Goal: Task Accomplishment & Management: Use online tool/utility

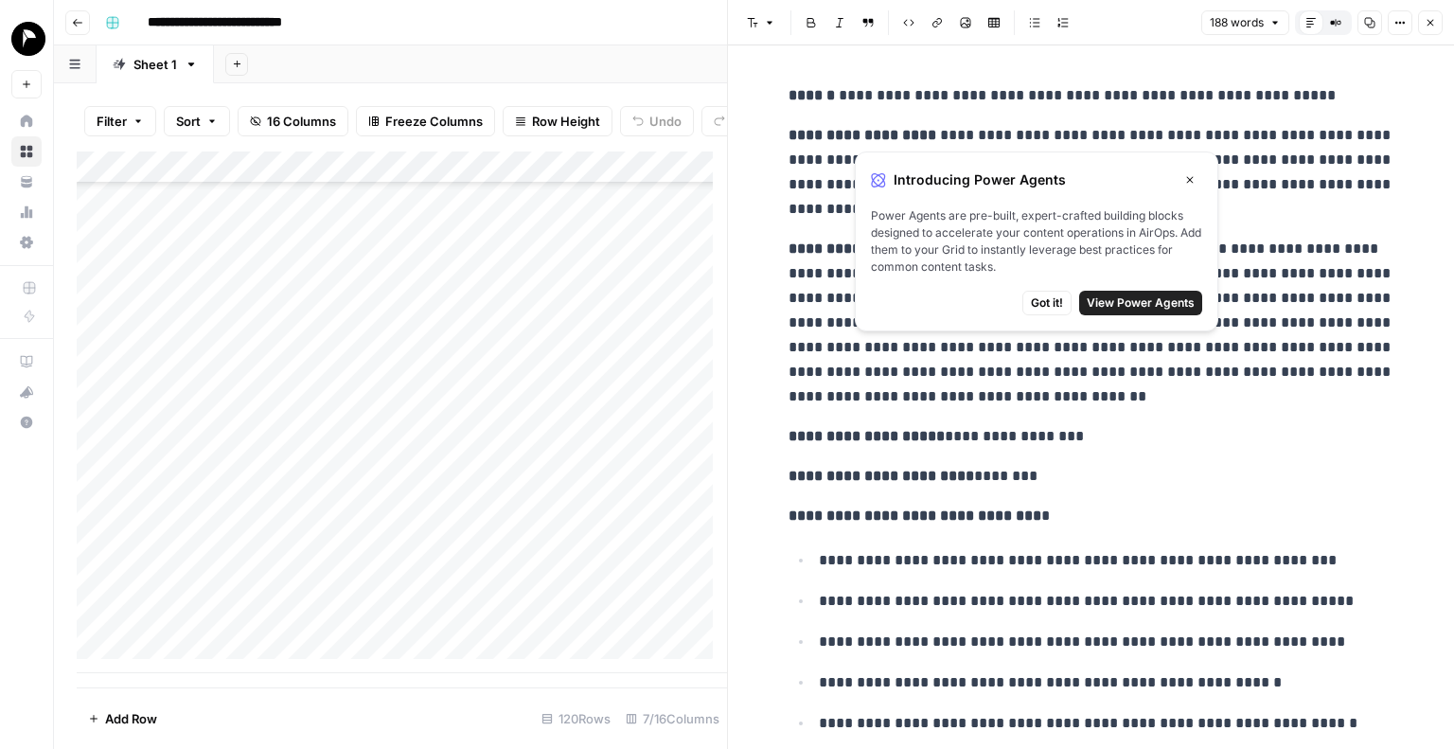
drag, startPoint x: 1428, startPoint y: 15, endPoint x: 1389, endPoint y: 69, distance: 66.5
click at [1428, 16] on button "Close" at bounding box center [1430, 22] width 25 height 25
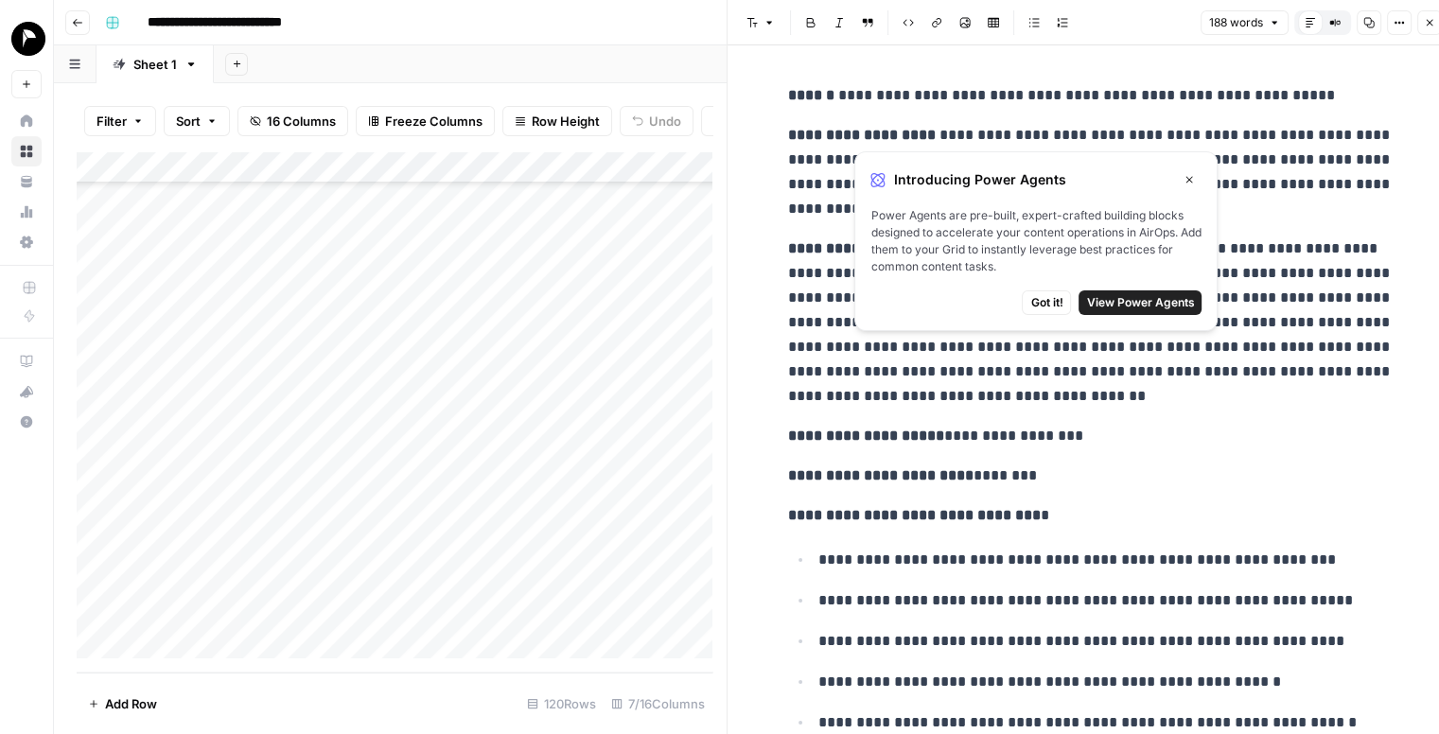
click at [197, 657] on div "Add Column" at bounding box center [402, 411] width 650 height 521
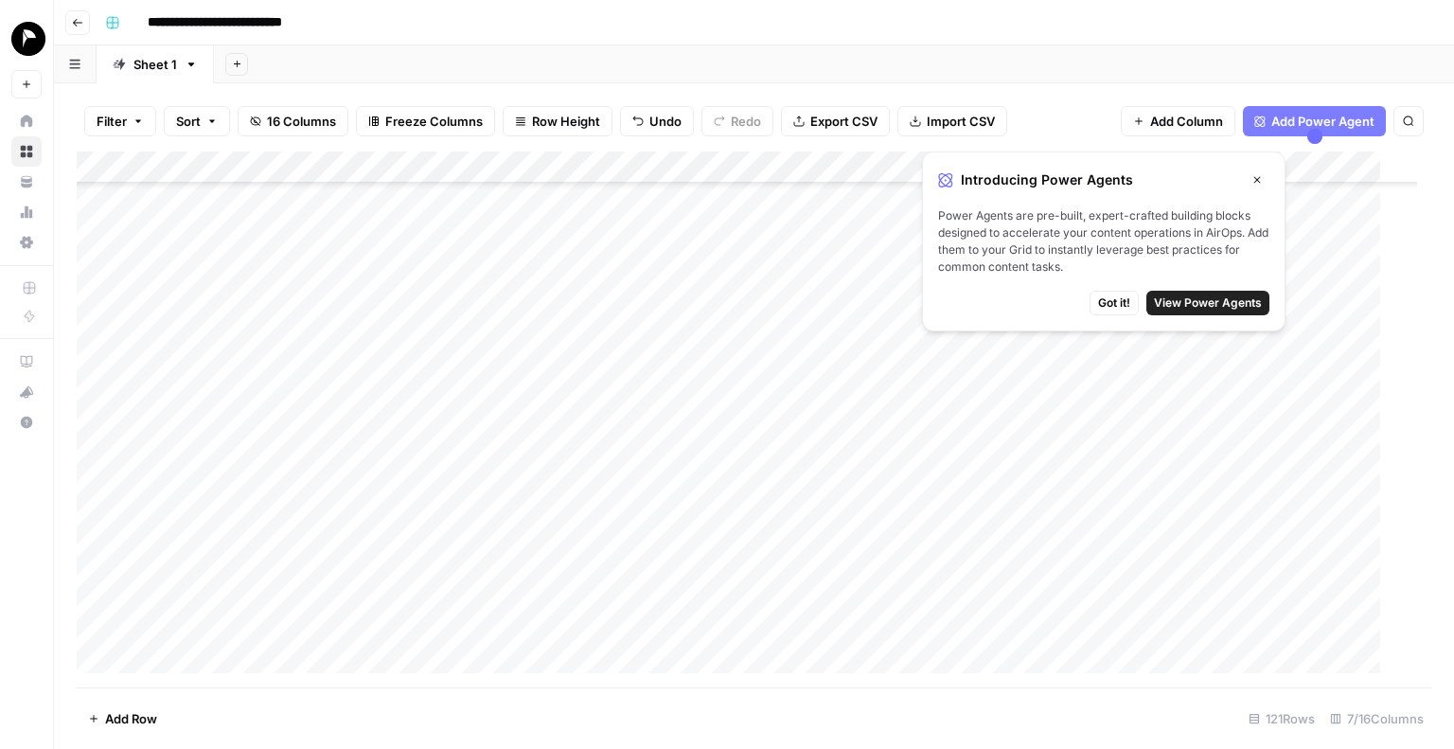
scroll to position [3434, 0]
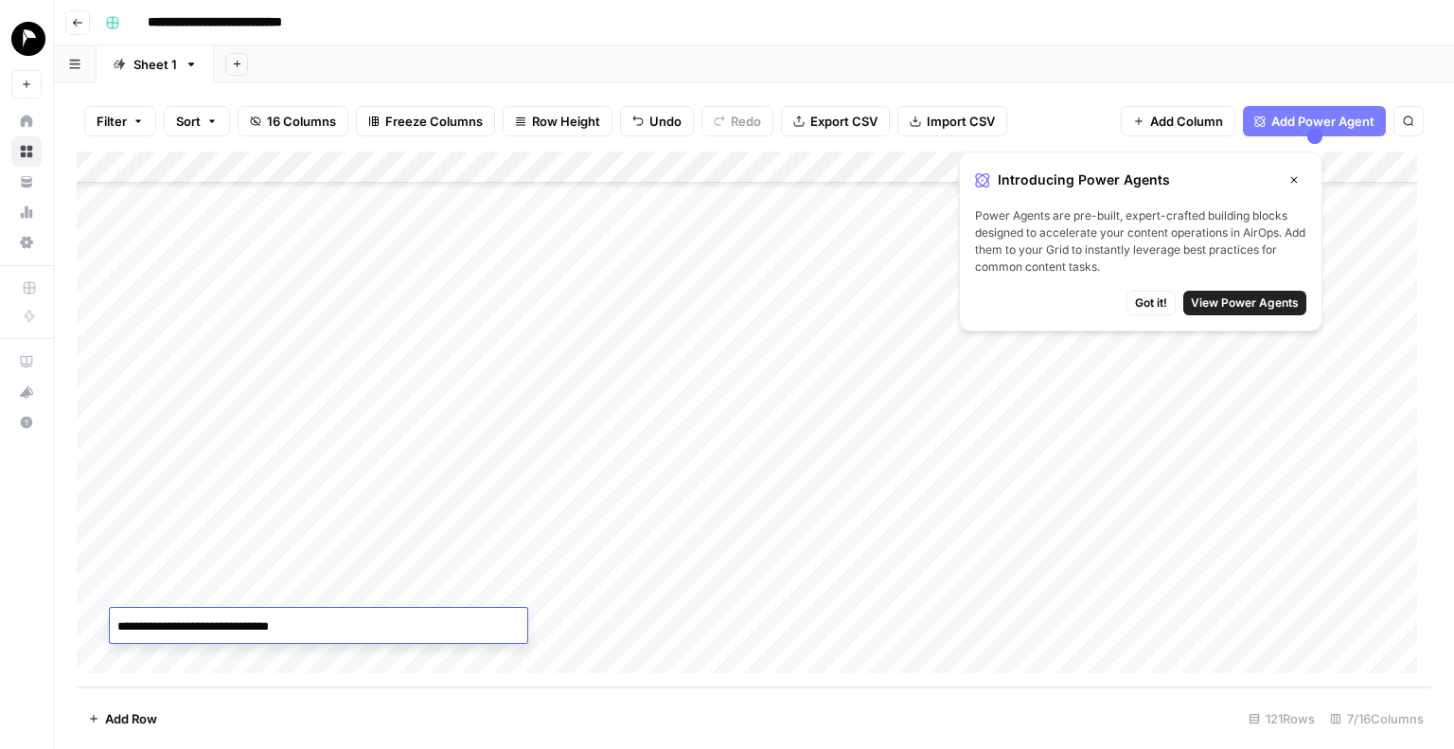
type textarea "**********"
click at [628, 621] on div "Add Column" at bounding box center [754, 419] width 1354 height 536
click at [702, 628] on div "Add Column" at bounding box center [754, 419] width 1354 height 536
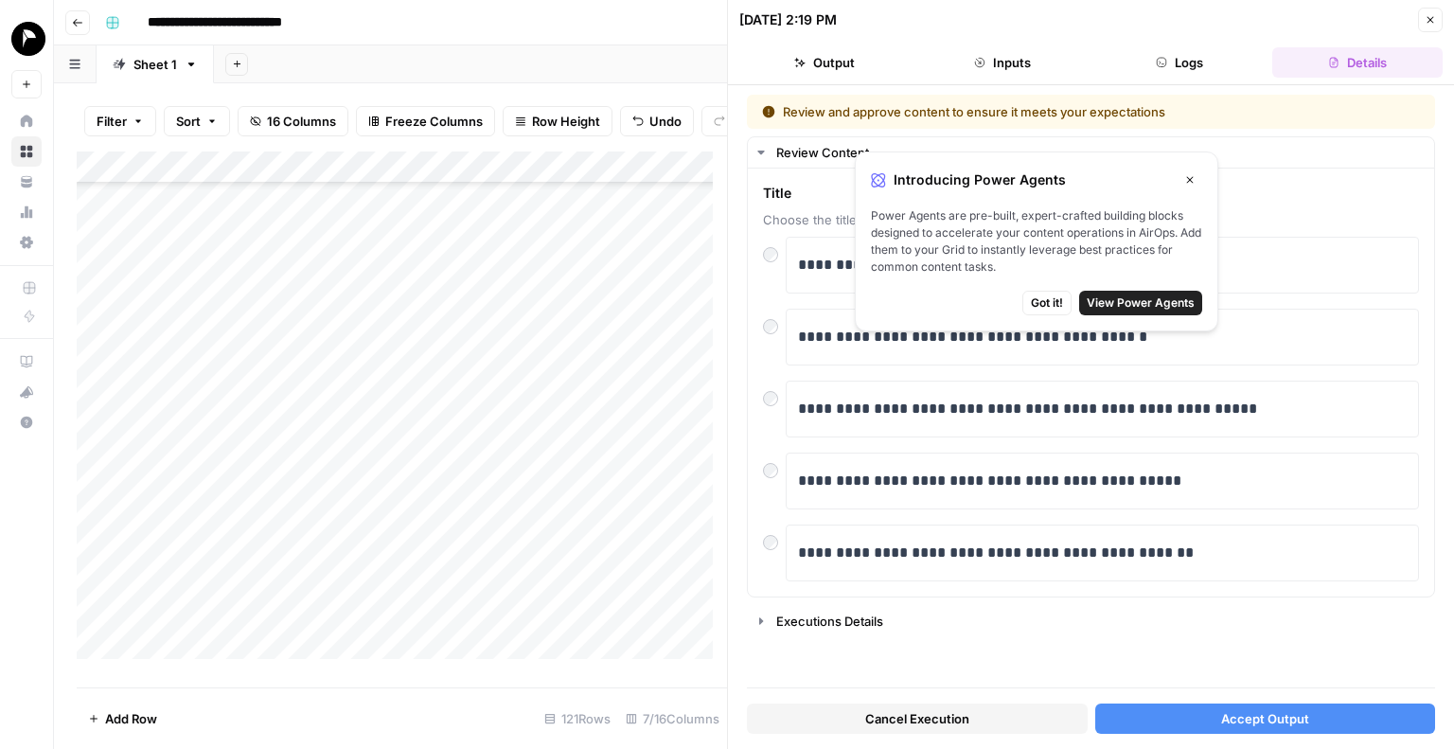
click at [1192, 177] on icon "button" at bounding box center [1190, 180] width 7 height 7
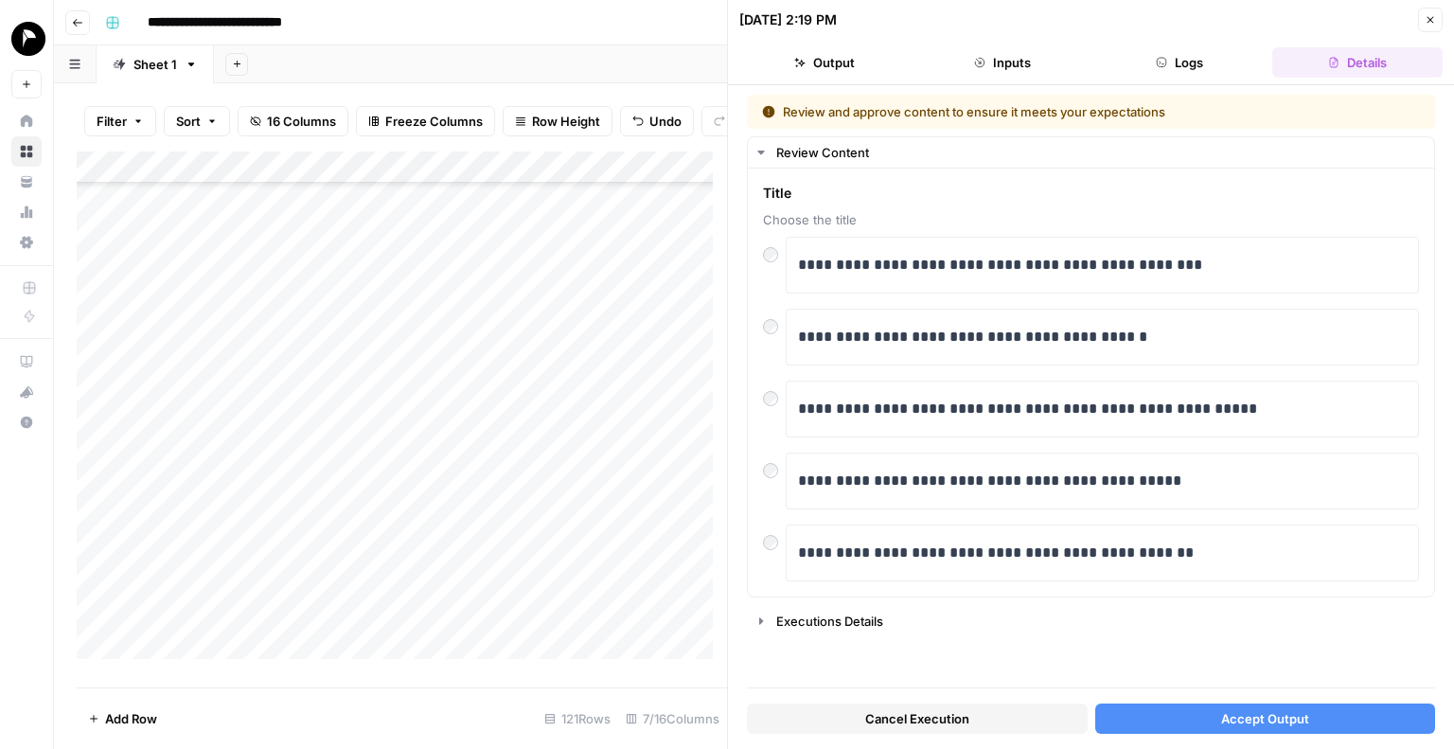
click at [1264, 715] on span "Accept Output" at bounding box center [1265, 718] width 88 height 19
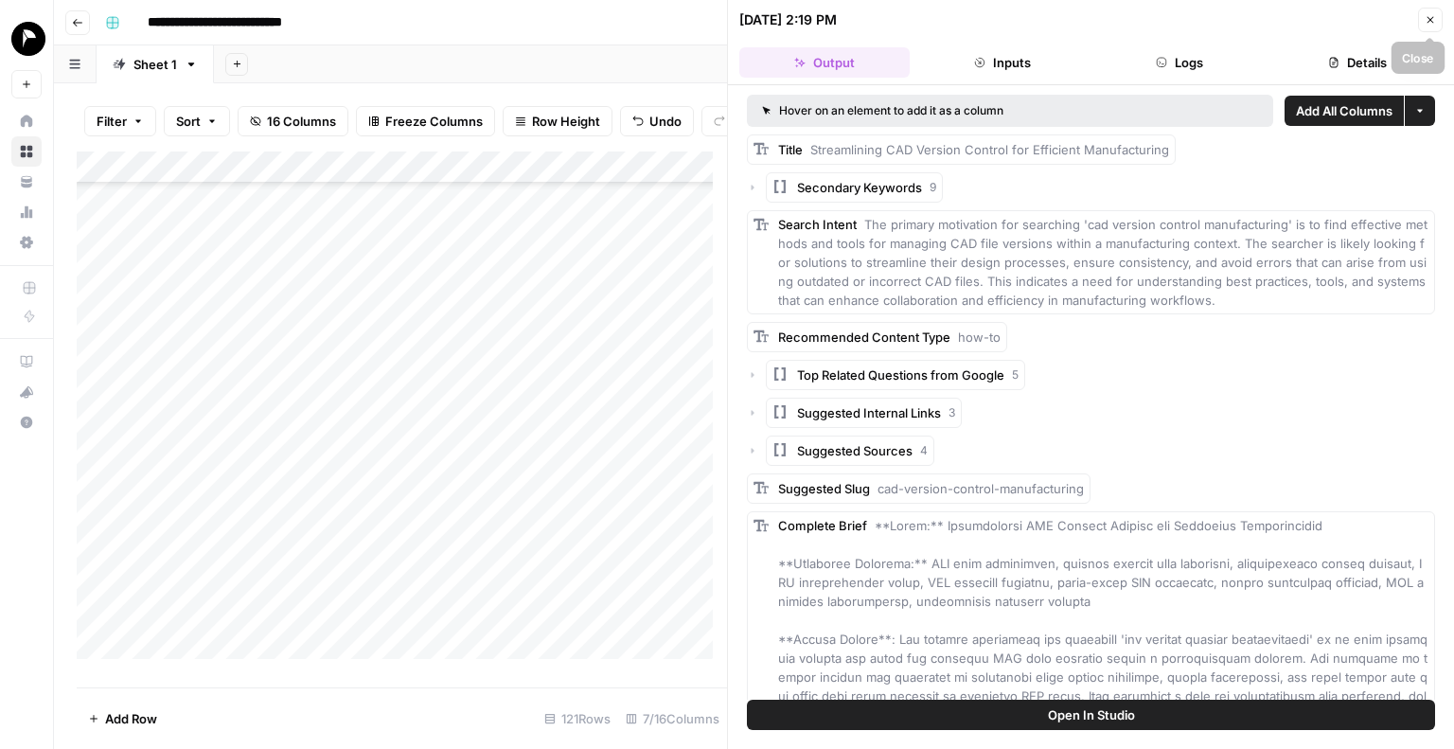
click at [1437, 22] on button "Close" at bounding box center [1430, 20] width 25 height 25
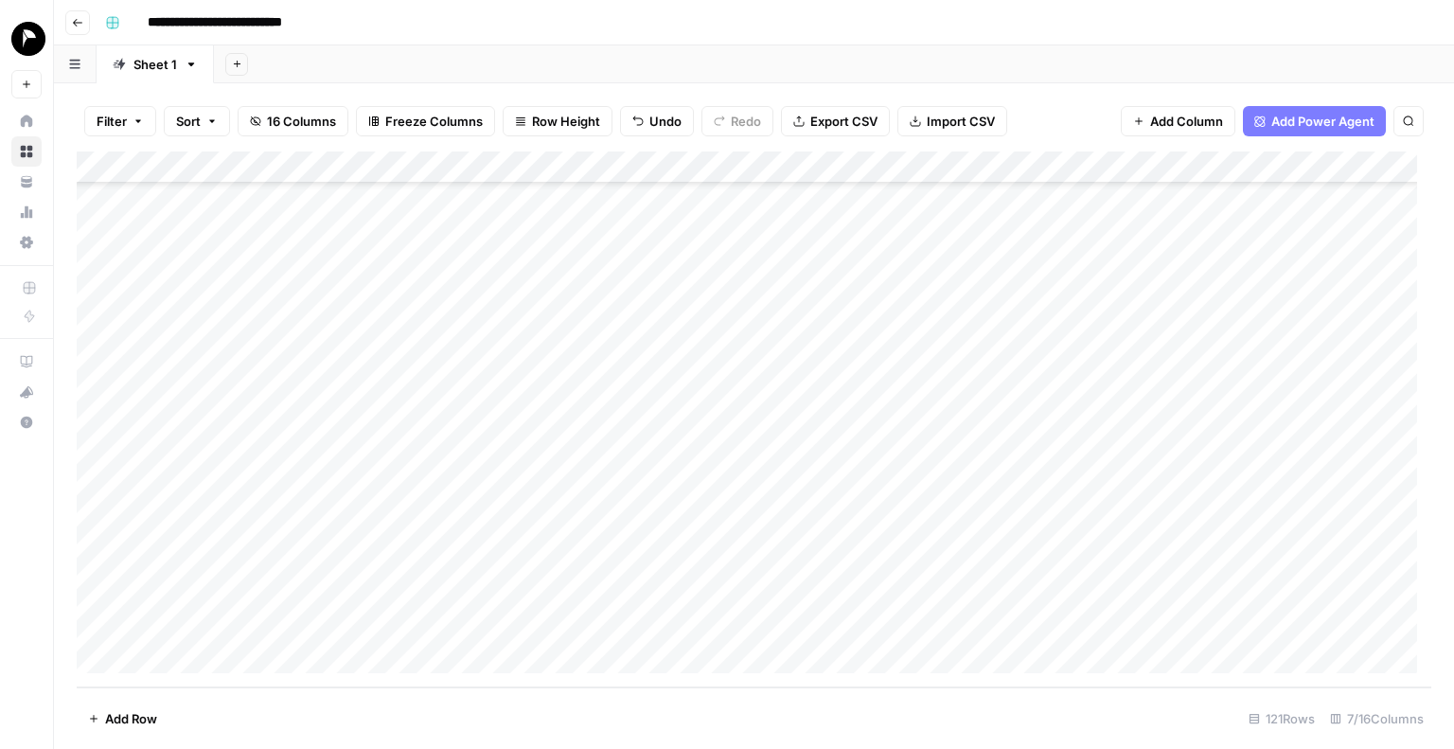
click at [1122, 624] on div "Add Column" at bounding box center [754, 419] width 1354 height 536
click at [1011, 624] on div "Add Column" at bounding box center [754, 419] width 1354 height 536
click at [862, 624] on div "Add Column" at bounding box center [754, 419] width 1354 height 536
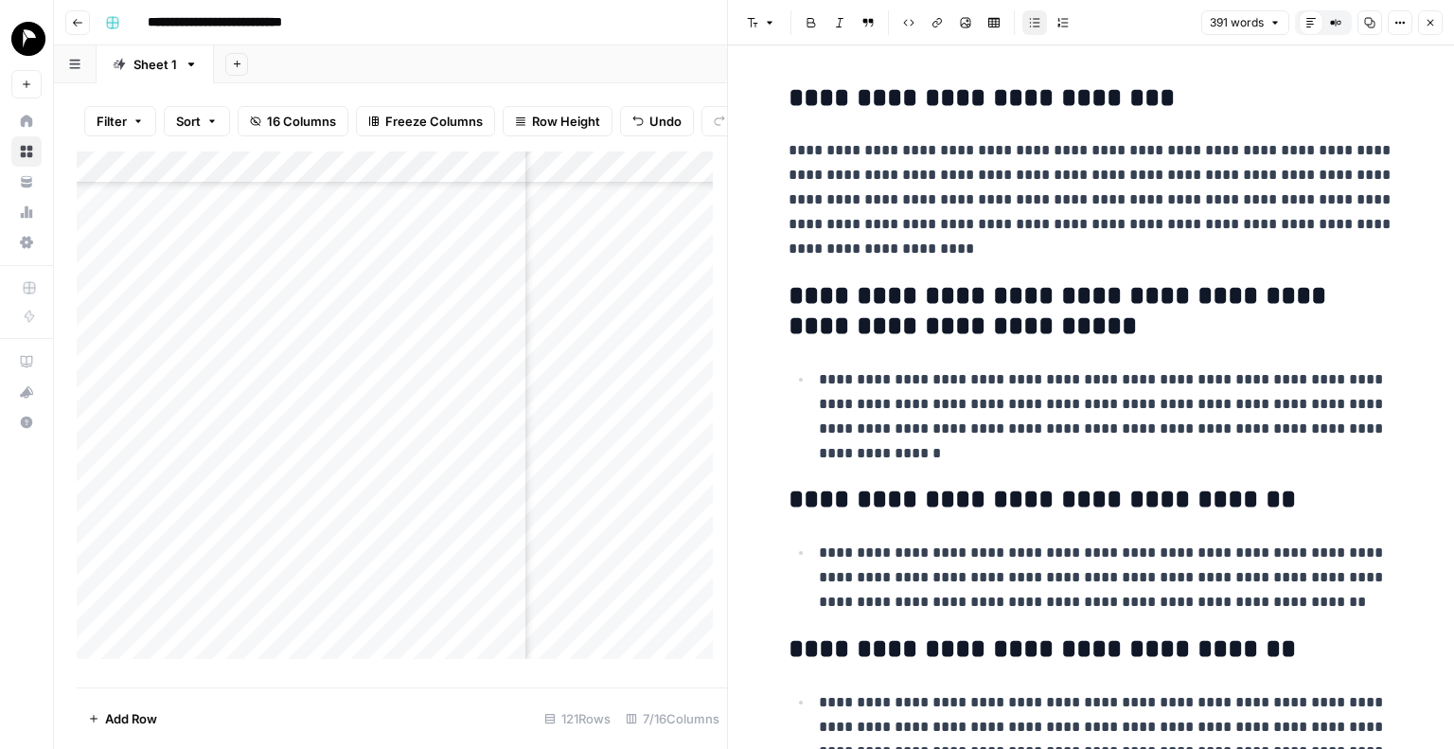
click at [1083, 213] on p "**********" at bounding box center [1091, 199] width 606 height 123
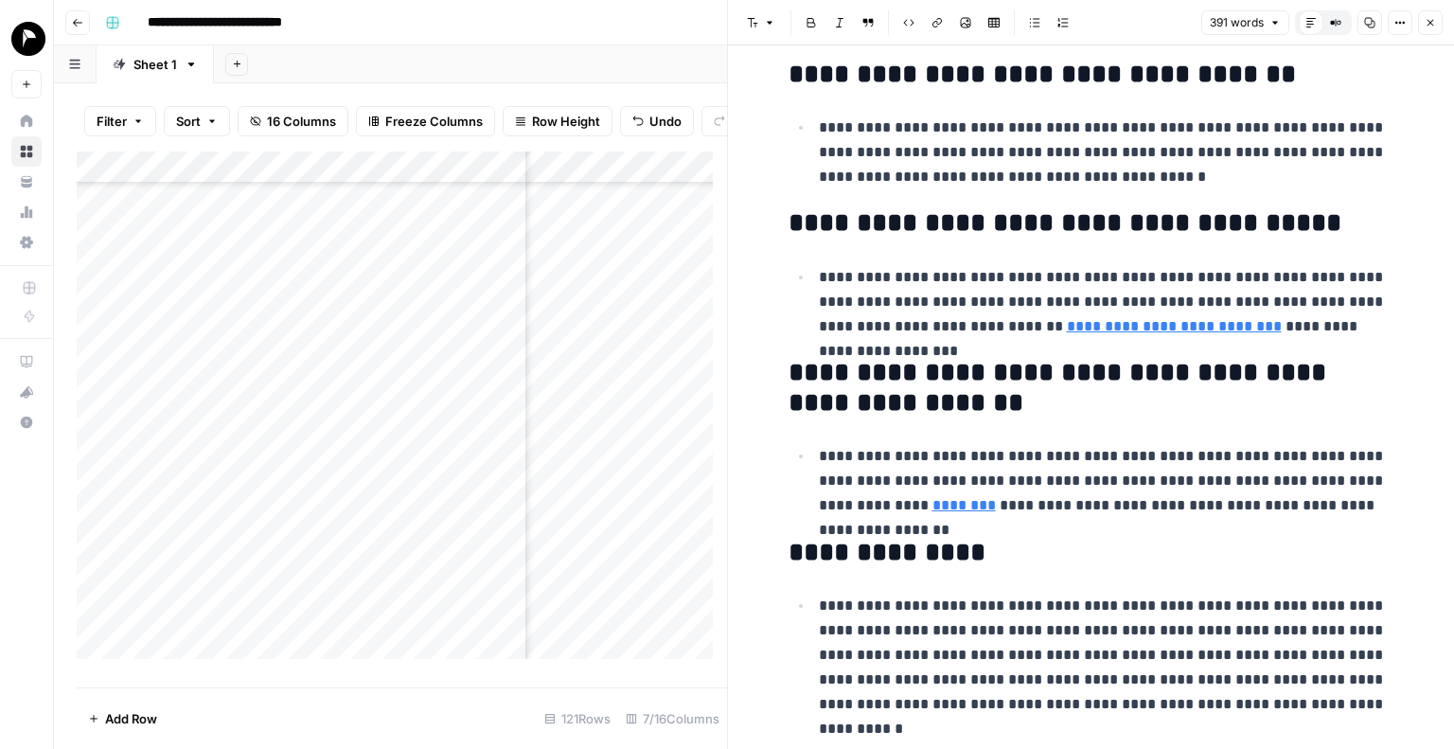
scroll to position [939, 0]
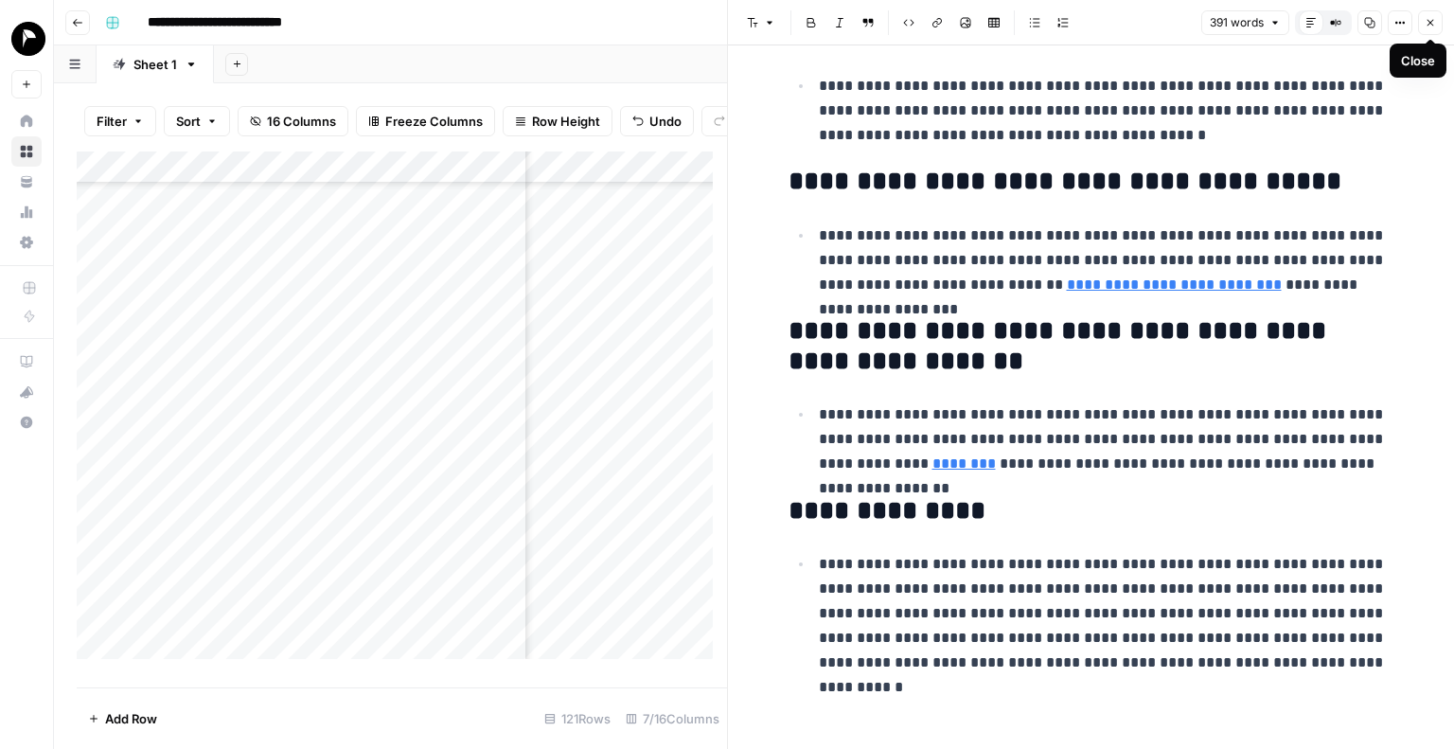
click at [1428, 28] on button "Close" at bounding box center [1430, 22] width 25 height 25
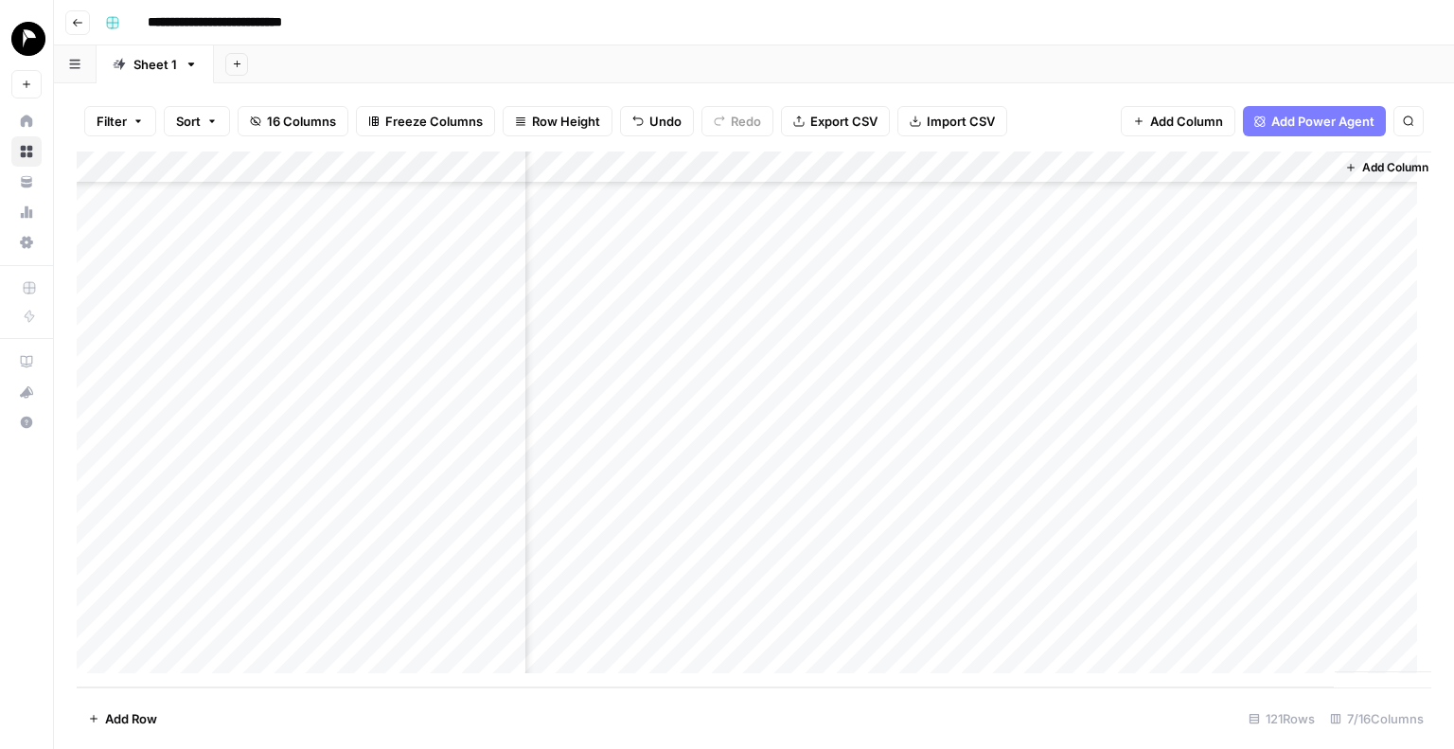
scroll to position [3434, 563]
click at [1291, 626] on div "Add Column" at bounding box center [754, 419] width 1354 height 536
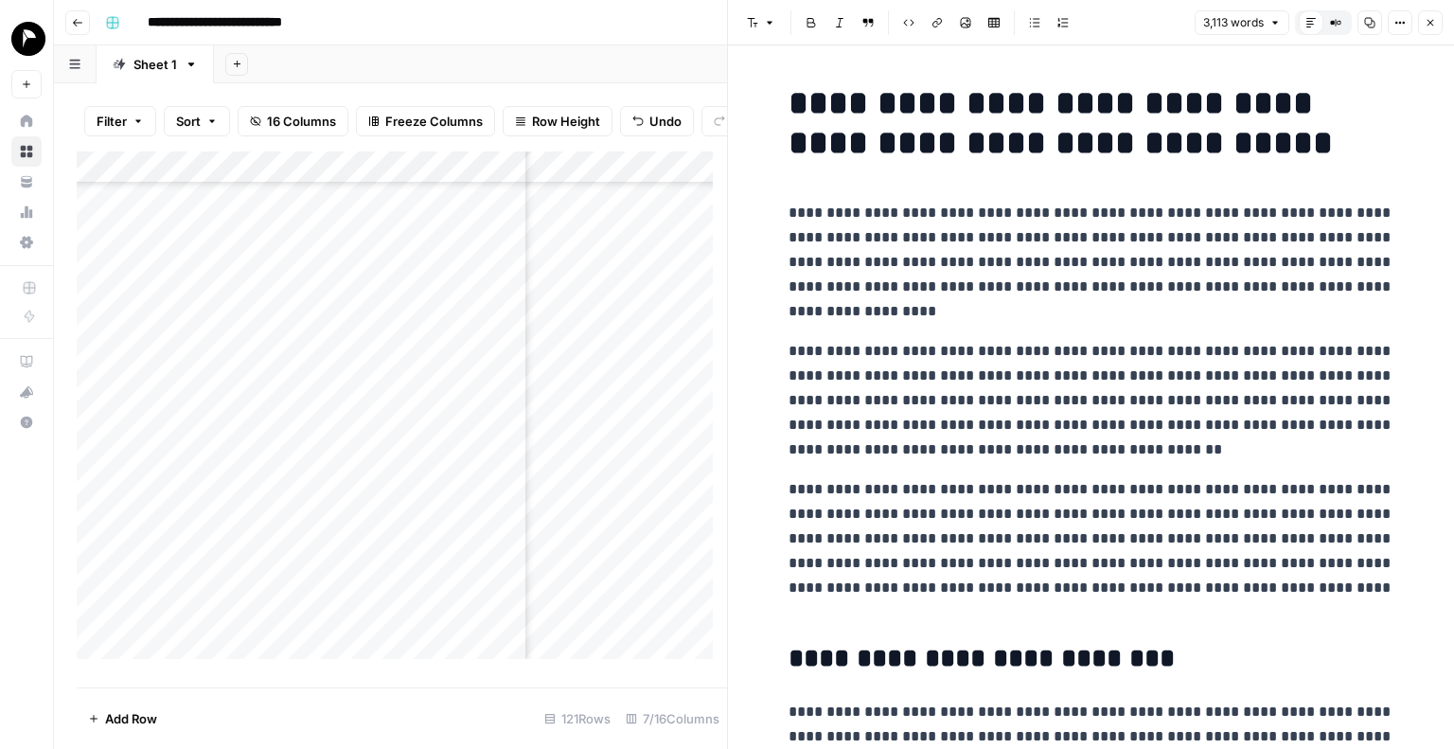
click at [1162, 226] on p "**********" at bounding box center [1091, 262] width 606 height 123
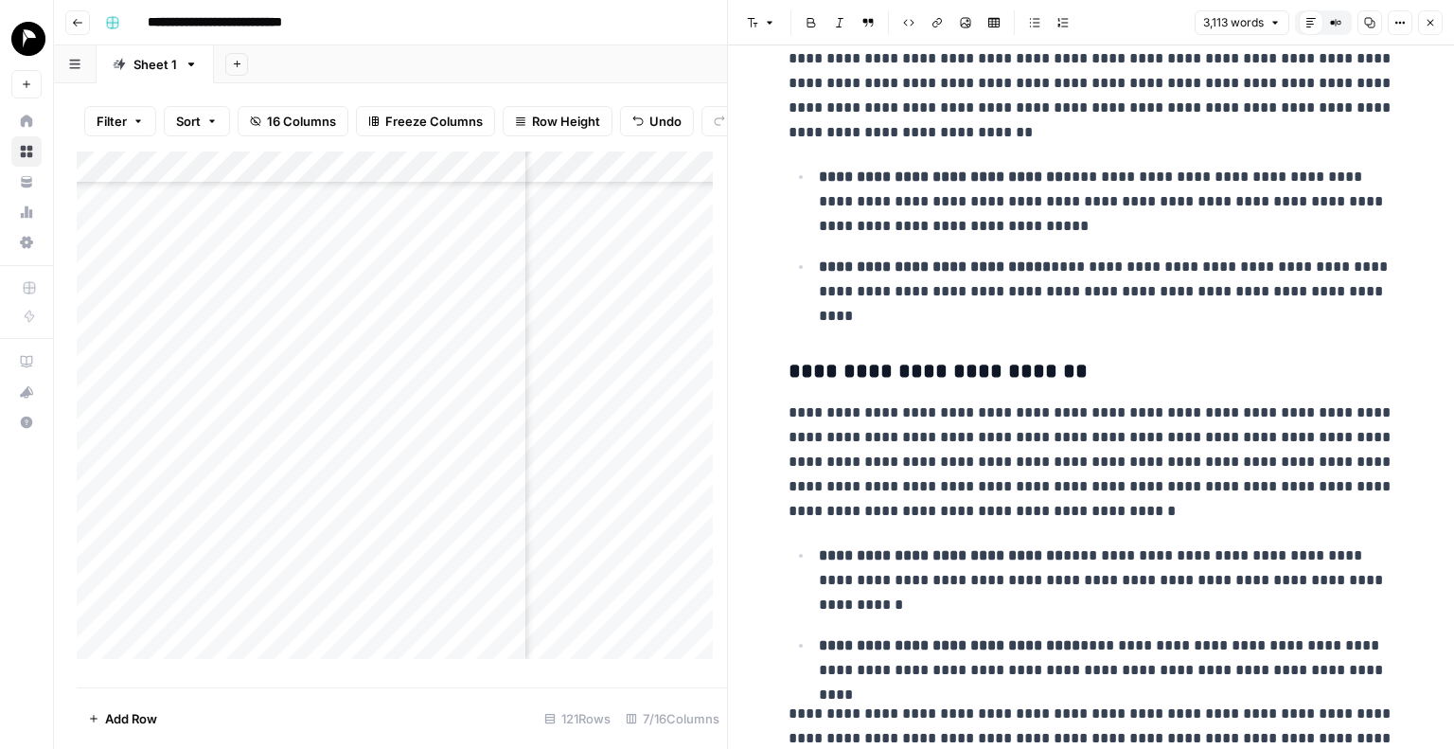
scroll to position [10479, 0]
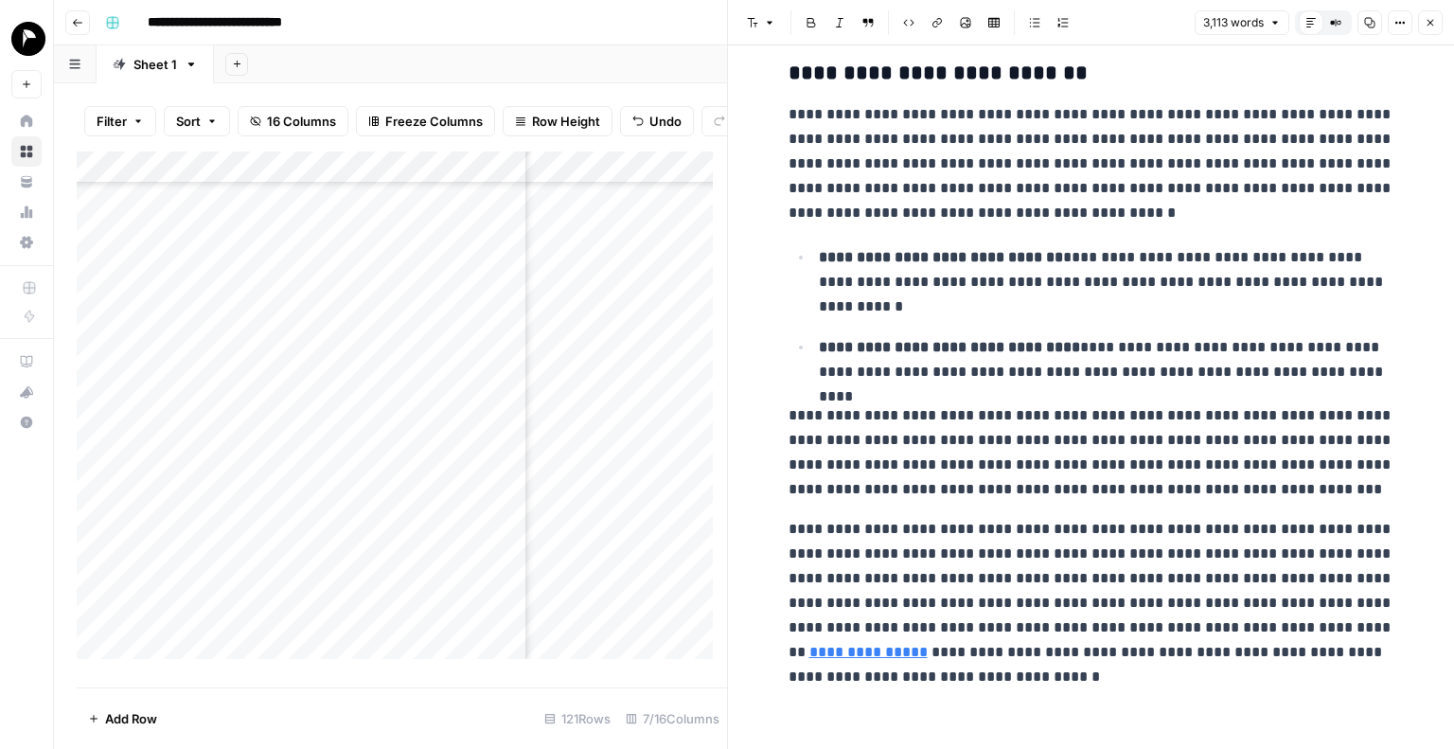
click at [1370, 19] on icon "button" at bounding box center [1369, 22] width 11 height 11
click at [1423, 23] on button "Close" at bounding box center [1430, 22] width 25 height 25
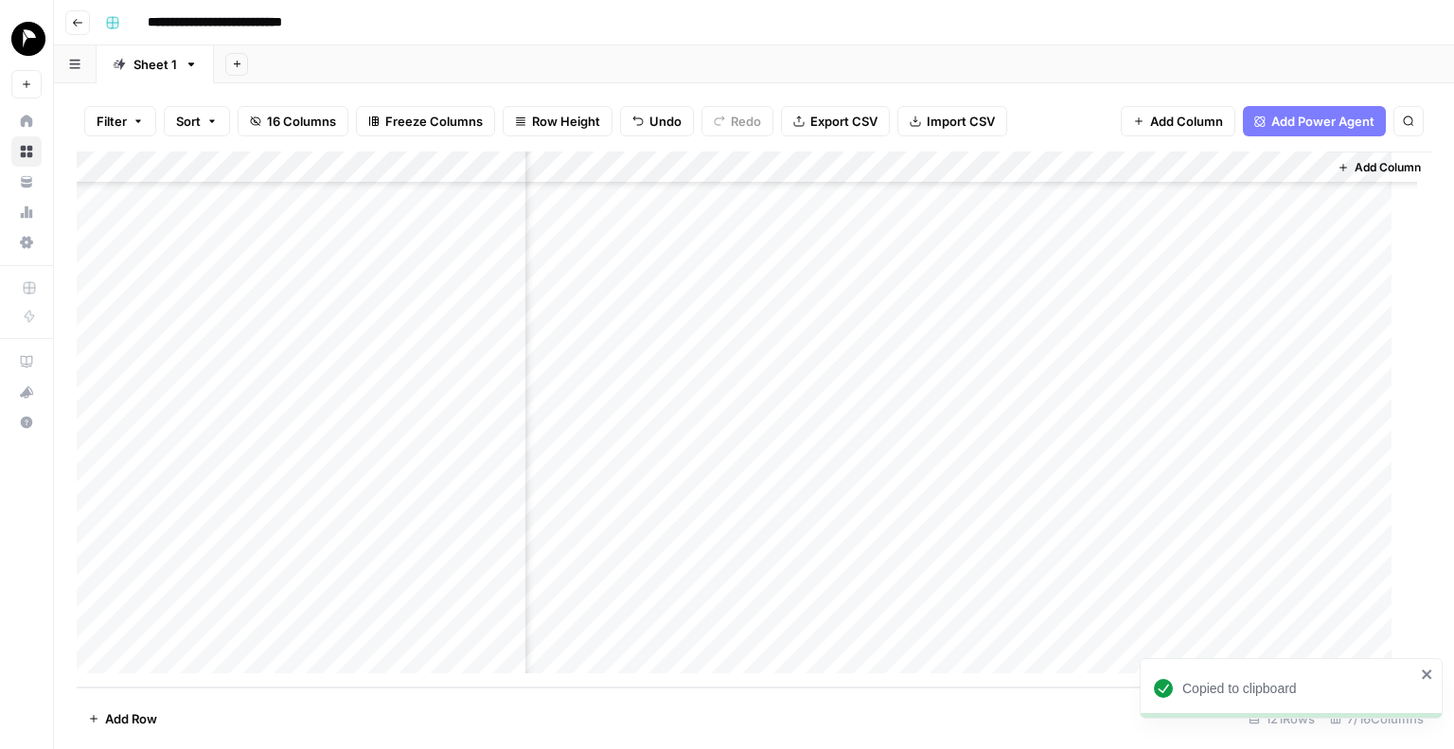
scroll to position [3434, 540]
click at [881, 627] on div "Add Column" at bounding box center [754, 419] width 1354 height 536
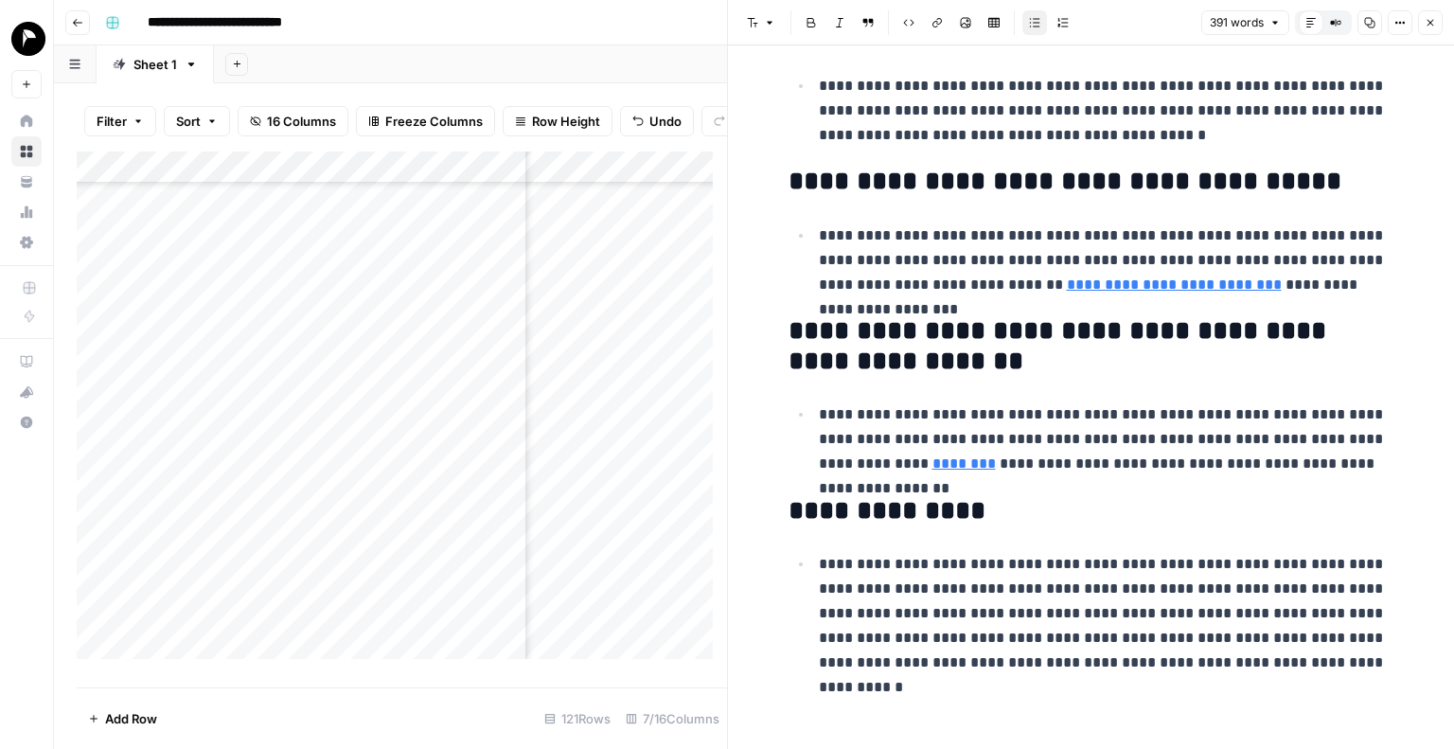
scroll to position [3434, 424]
click at [565, 639] on div "Add Column" at bounding box center [402, 411] width 650 height 521
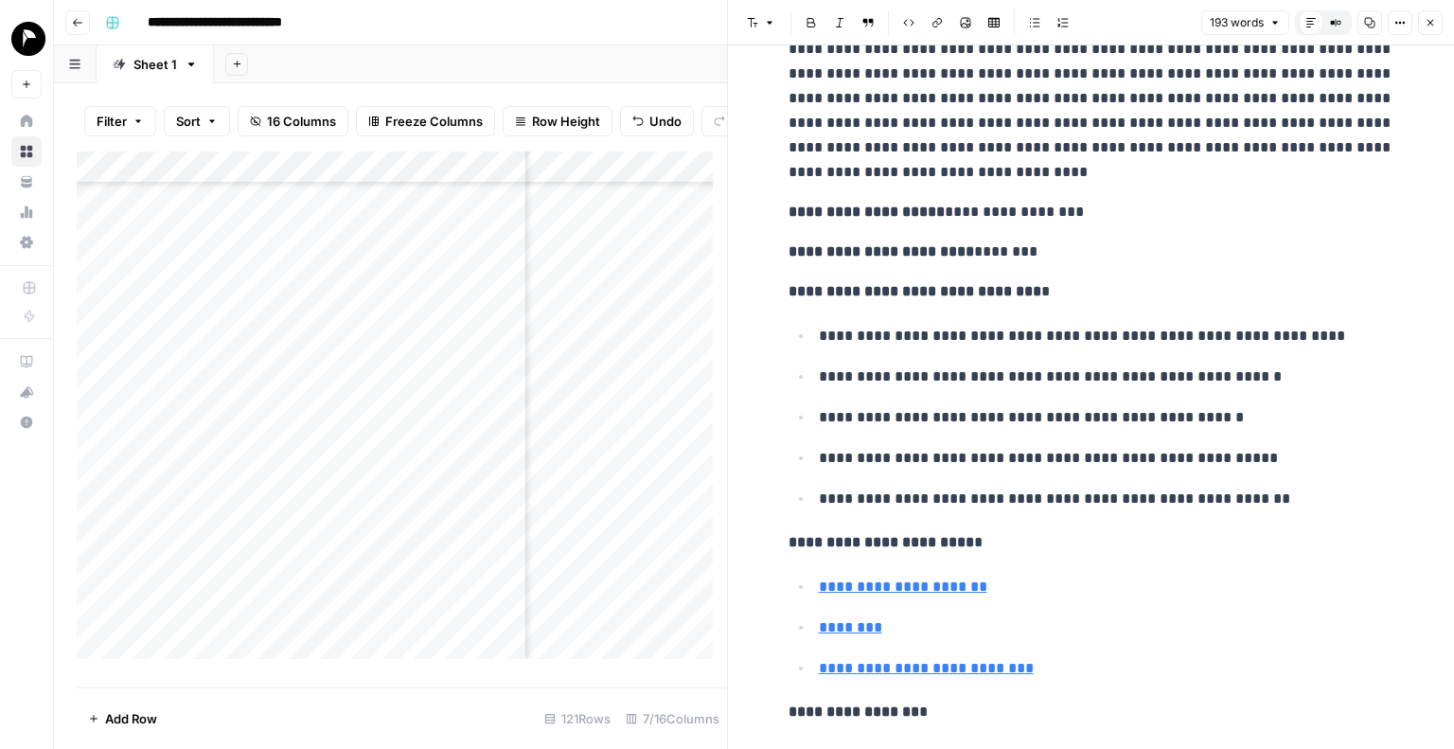
scroll to position [549, 0]
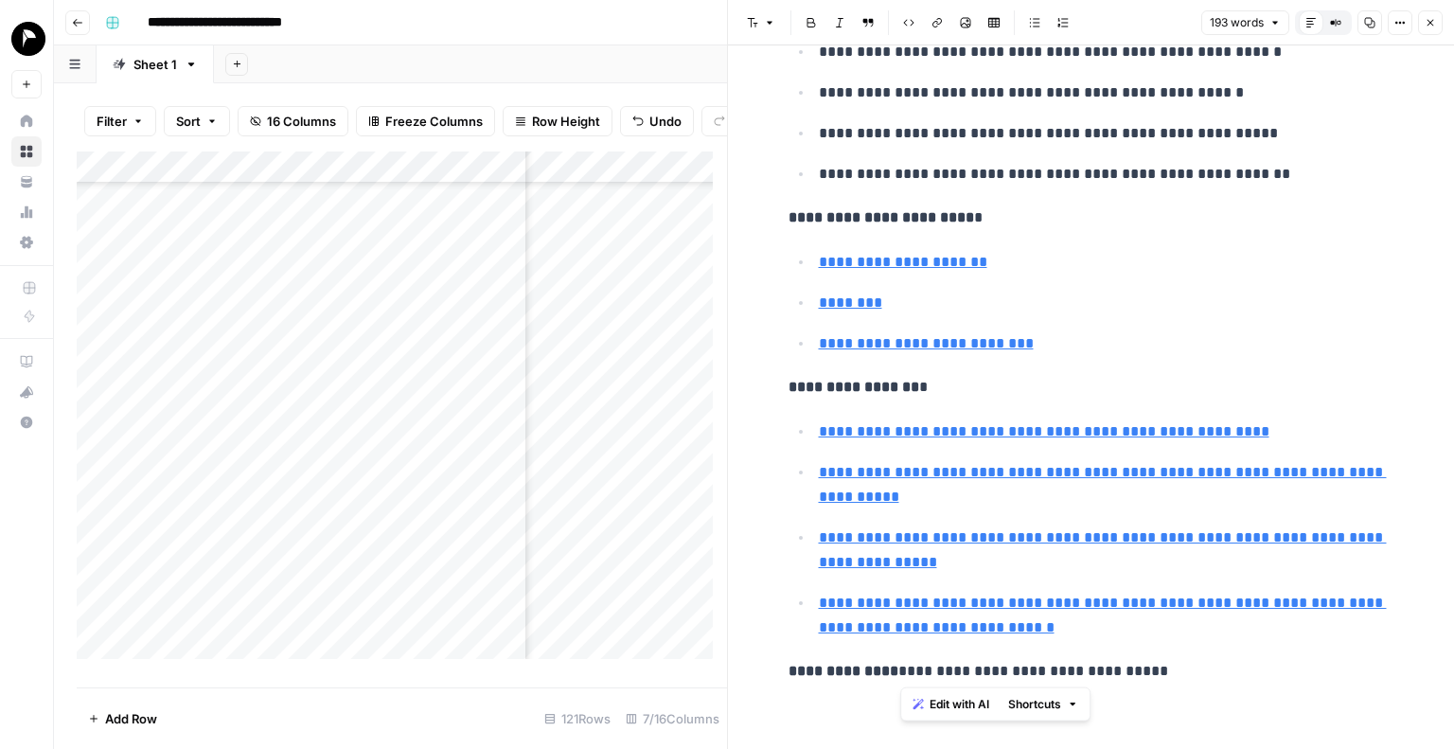
drag, startPoint x: 1264, startPoint y: 667, endPoint x: 904, endPoint y: 671, distance: 360.6
click at [904, 671] on p "**********" at bounding box center [1091, 671] width 606 height 25
copy p "**********"
